Goal: Book appointment/travel/reservation

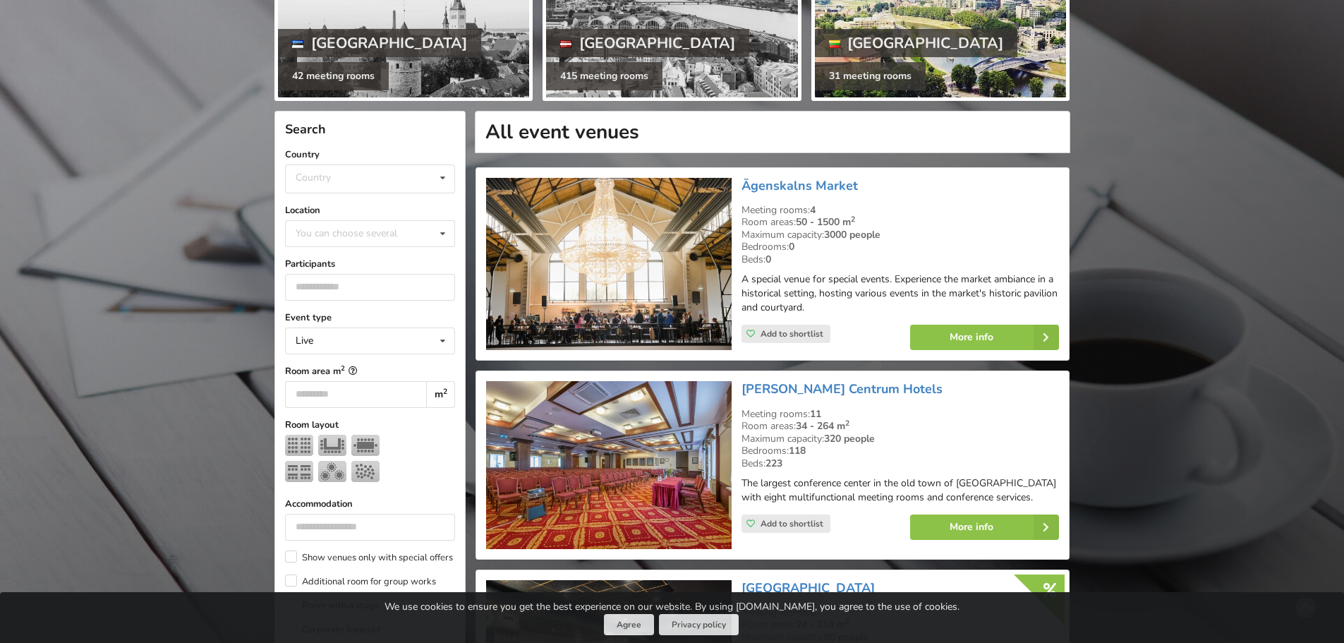
scroll to position [212, 0]
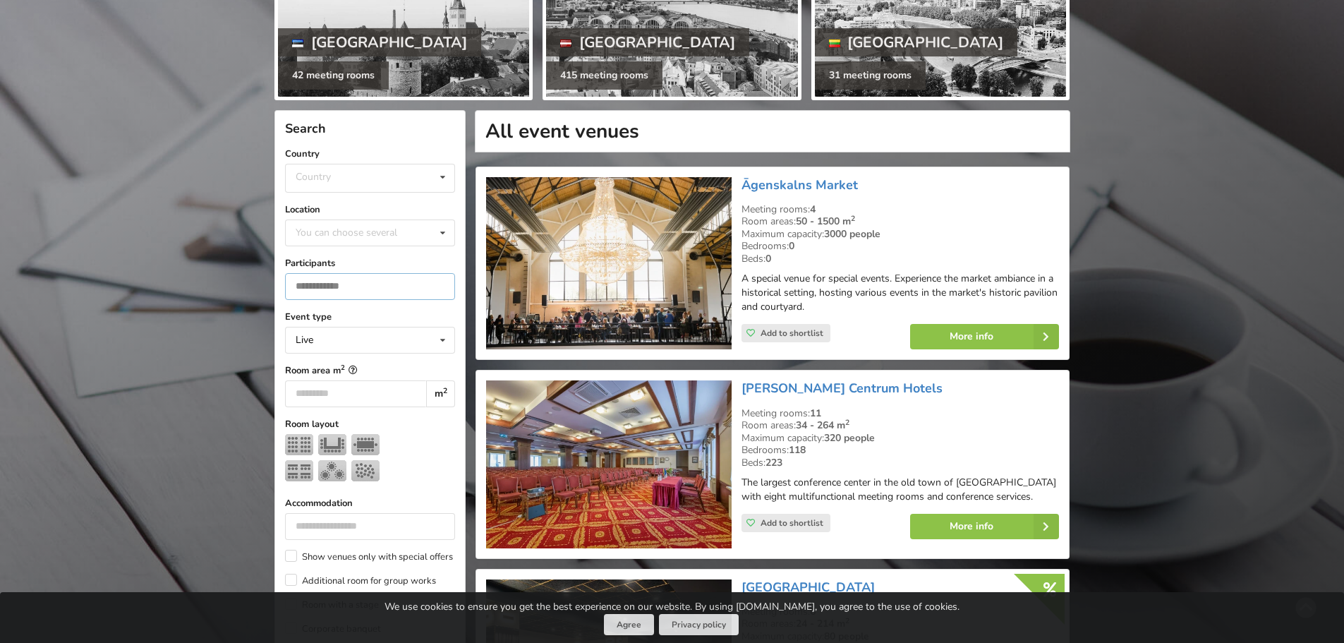
click at [378, 282] on input "number" at bounding box center [370, 286] width 170 height 27
click at [439, 278] on input "number" at bounding box center [370, 286] width 170 height 27
type input "*"
click at [445, 283] on input "*" at bounding box center [370, 286] width 170 height 27
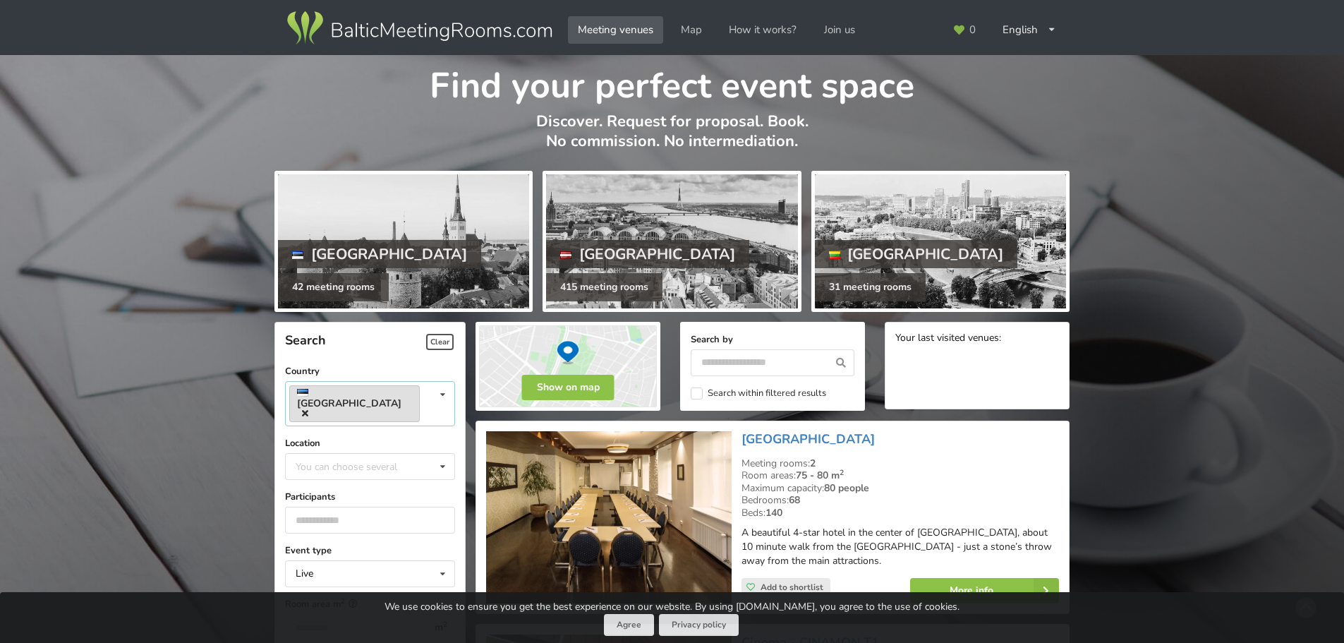
click at [308, 409] on icon at bounding box center [305, 413] width 6 height 9
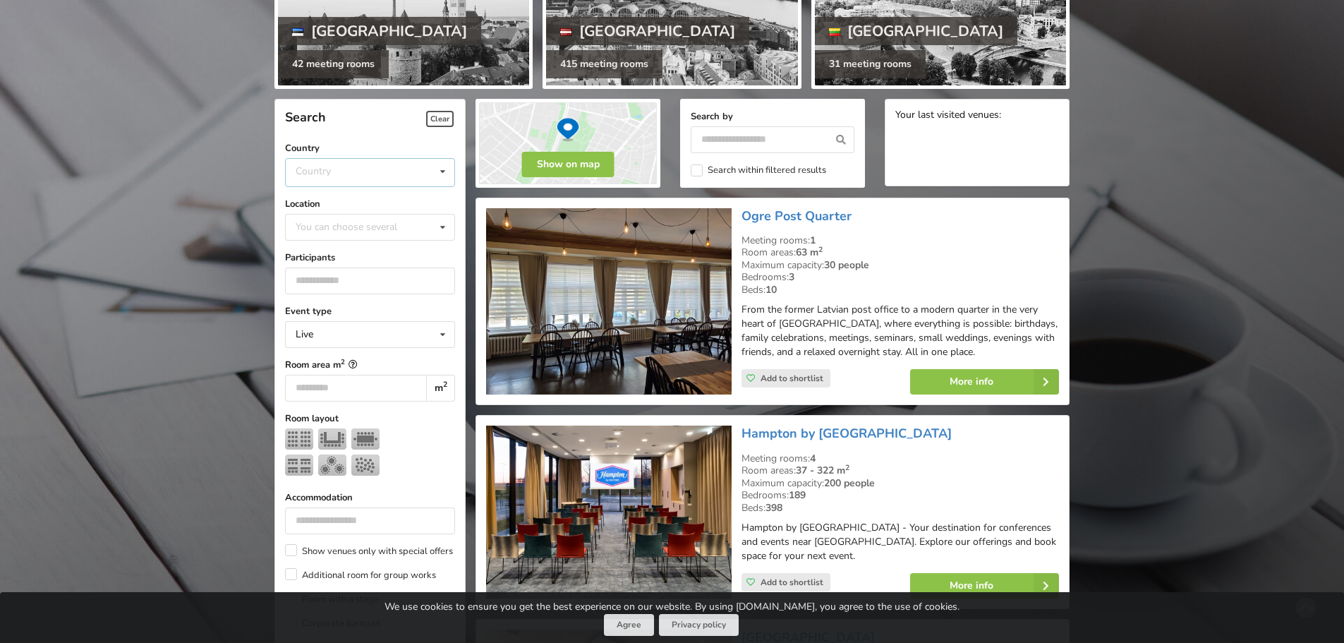
scroll to position [317, 0]
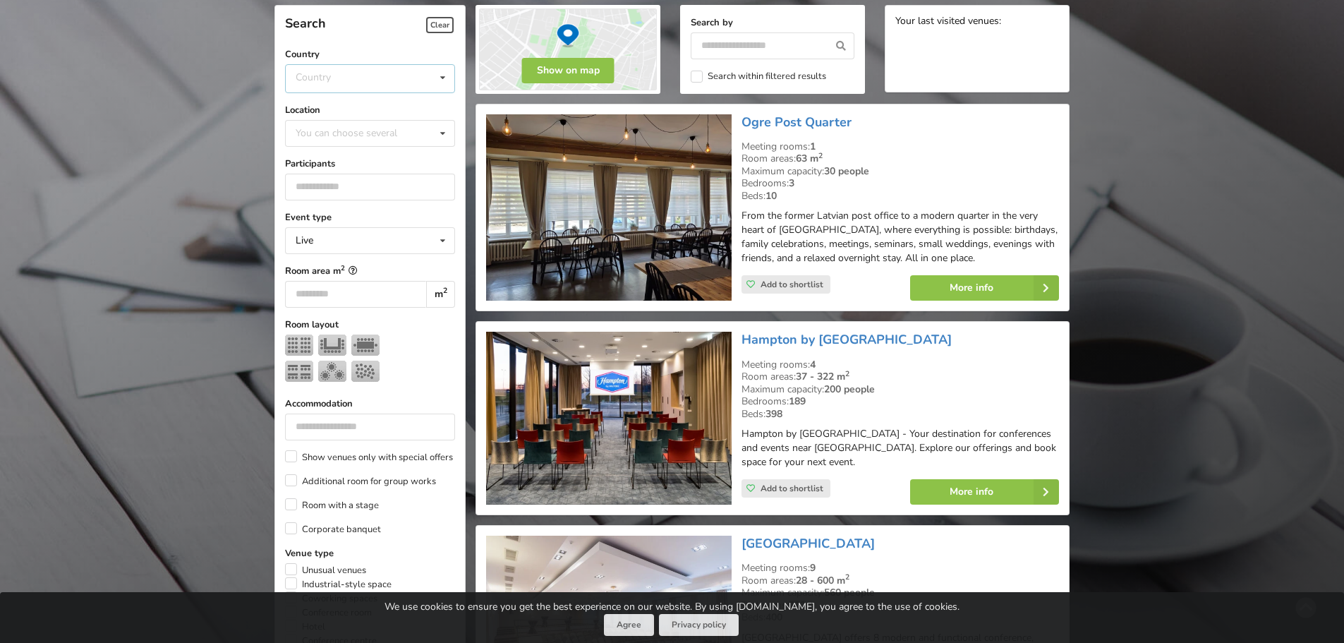
click at [332, 80] on div "Country Estonia Latvia Lithuania" at bounding box center [370, 78] width 170 height 29
click at [322, 122] on div "[GEOGRAPHIC_DATA]" at bounding box center [370, 132] width 169 height 26
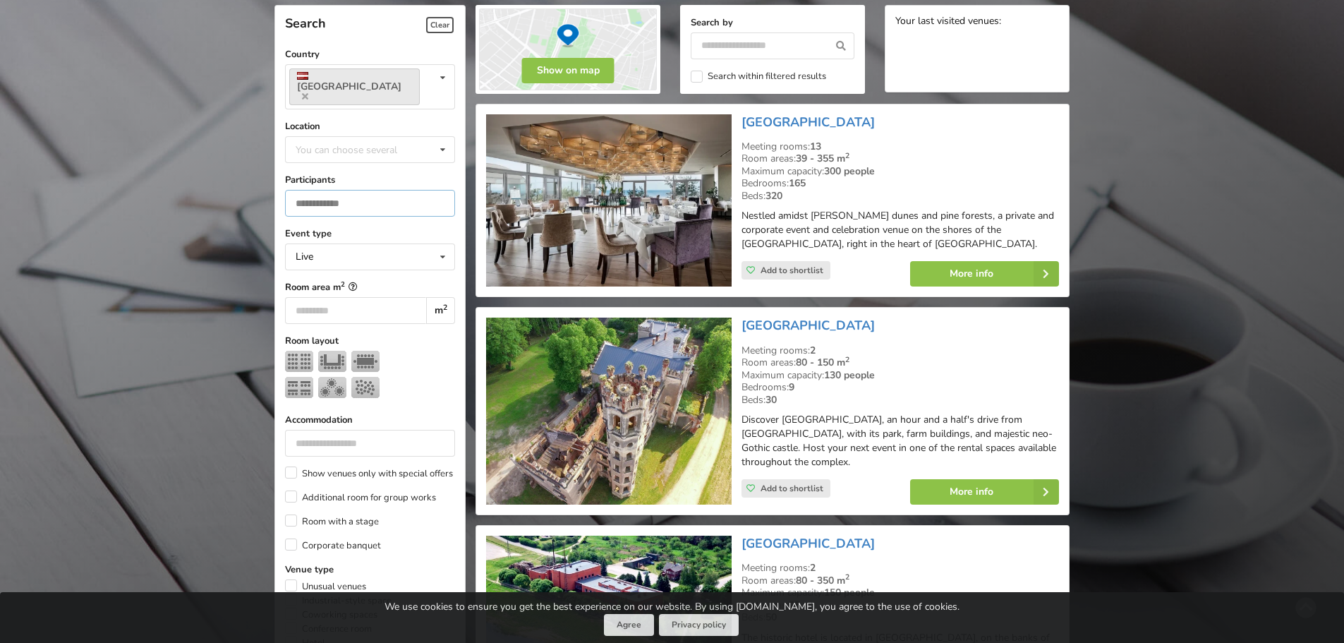
click at [329, 190] on input "number" at bounding box center [370, 203] width 170 height 27
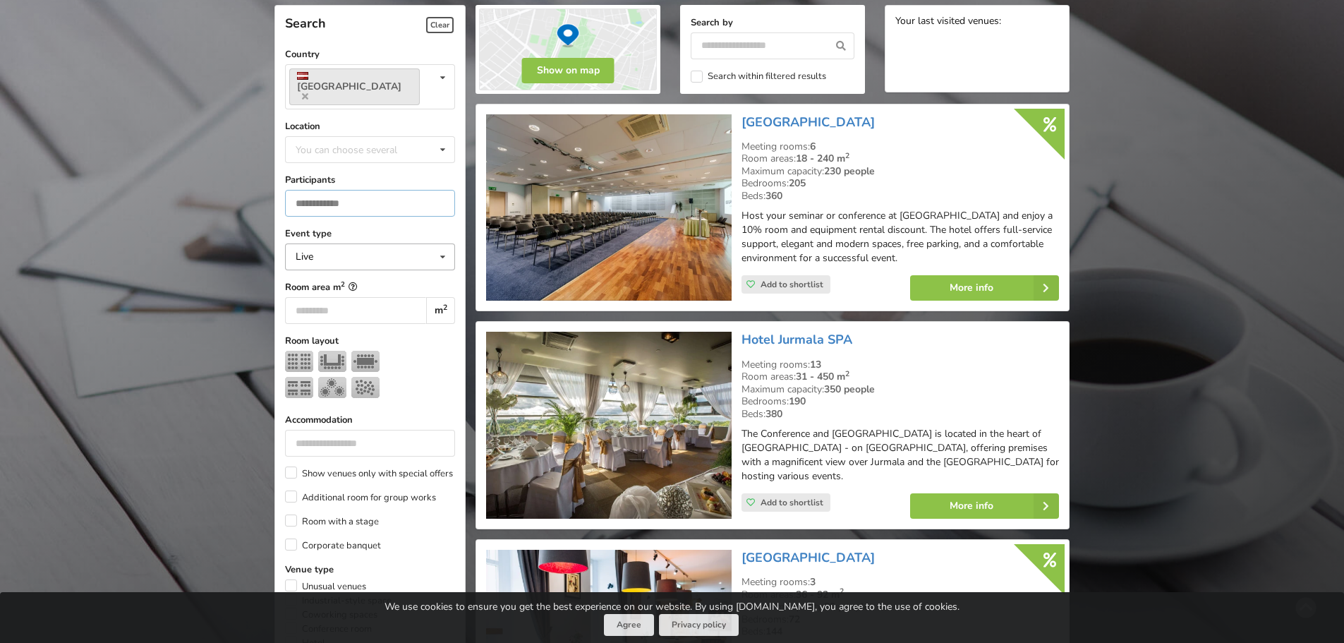
type input "**"
click at [332, 247] on div "Live Live Online Hybrid (Live + Online)" at bounding box center [370, 256] width 170 height 27
drag, startPoint x: 305, startPoint y: 263, endPoint x: 234, endPoint y: 265, distance: 70.6
click at [306, 270] on div "Live" at bounding box center [370, 283] width 169 height 26
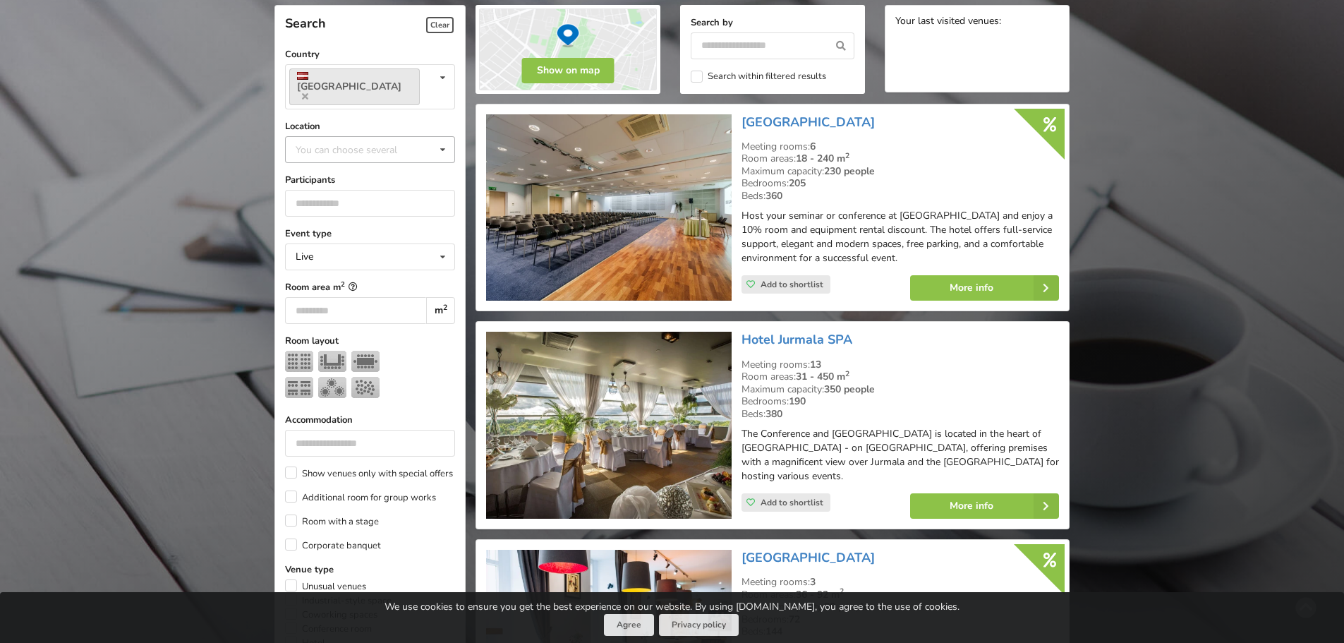
click at [323, 141] on div "You can choose several" at bounding box center [360, 149] width 137 height 16
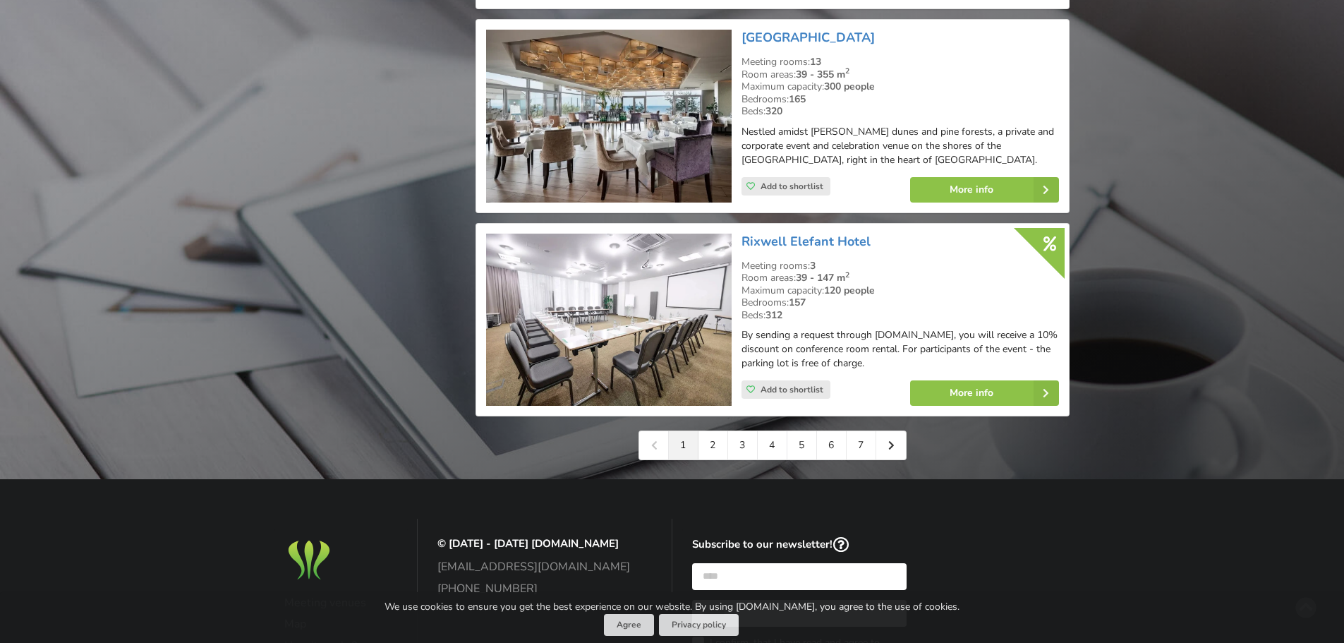
scroll to position [3260, 0]
